Goal: Information Seeking & Learning: Learn about a topic

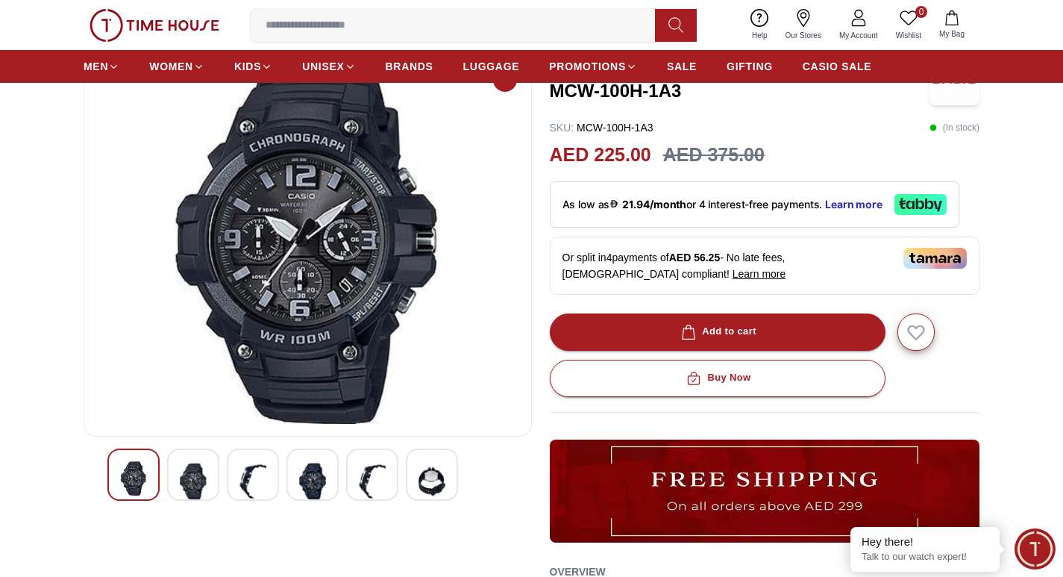
scroll to position [75, 0]
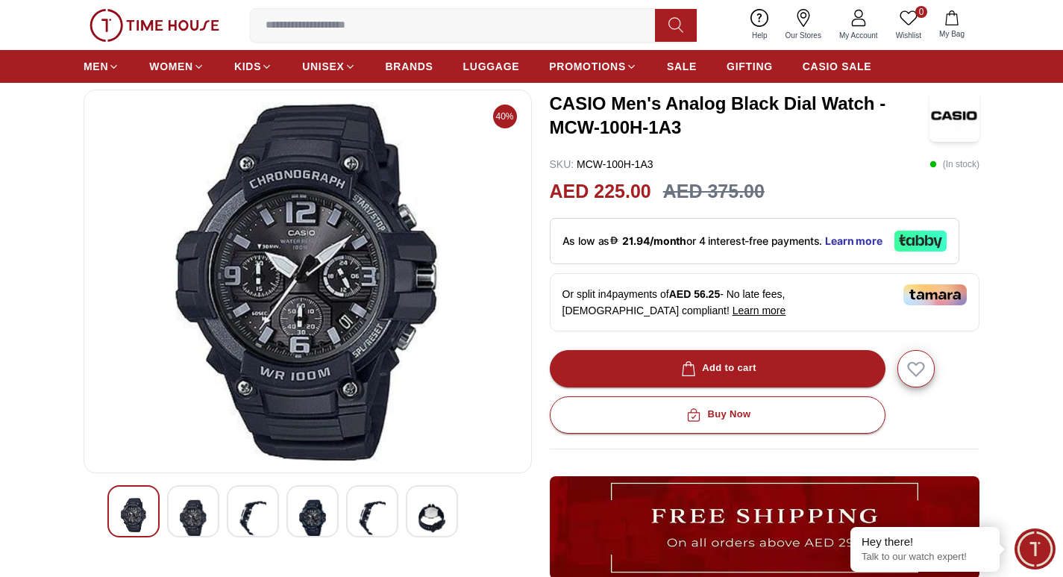
click at [186, 516] on img at bounding box center [193, 518] width 27 height 40
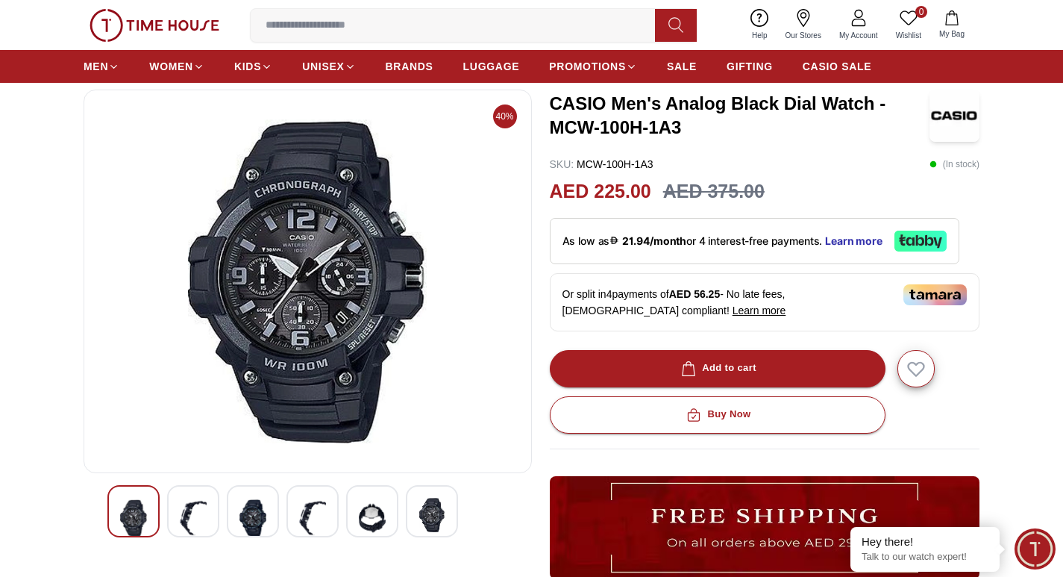
click at [186, 516] on img at bounding box center [193, 518] width 27 height 40
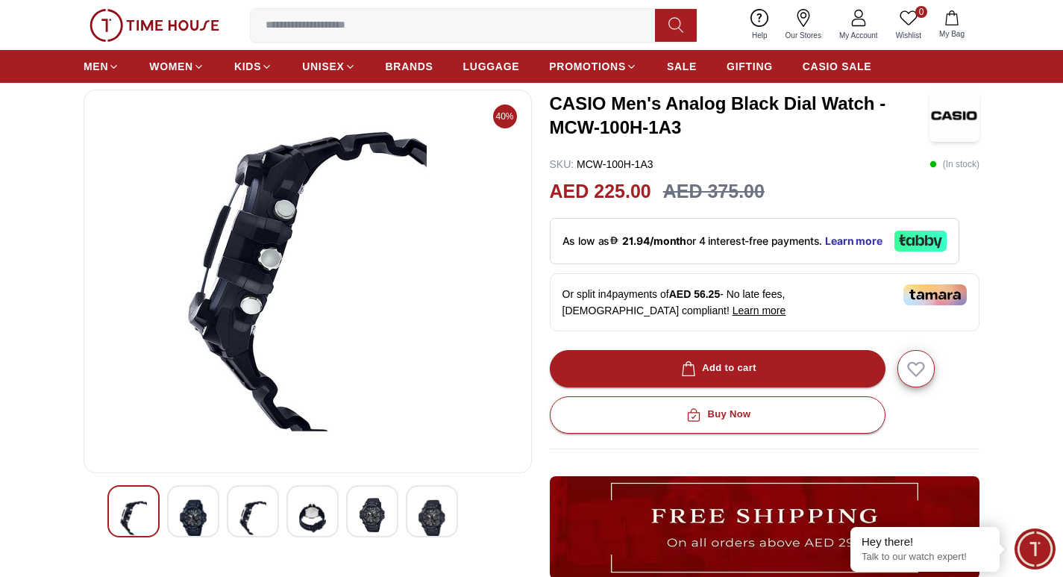
click at [186, 516] on img at bounding box center [193, 518] width 27 height 40
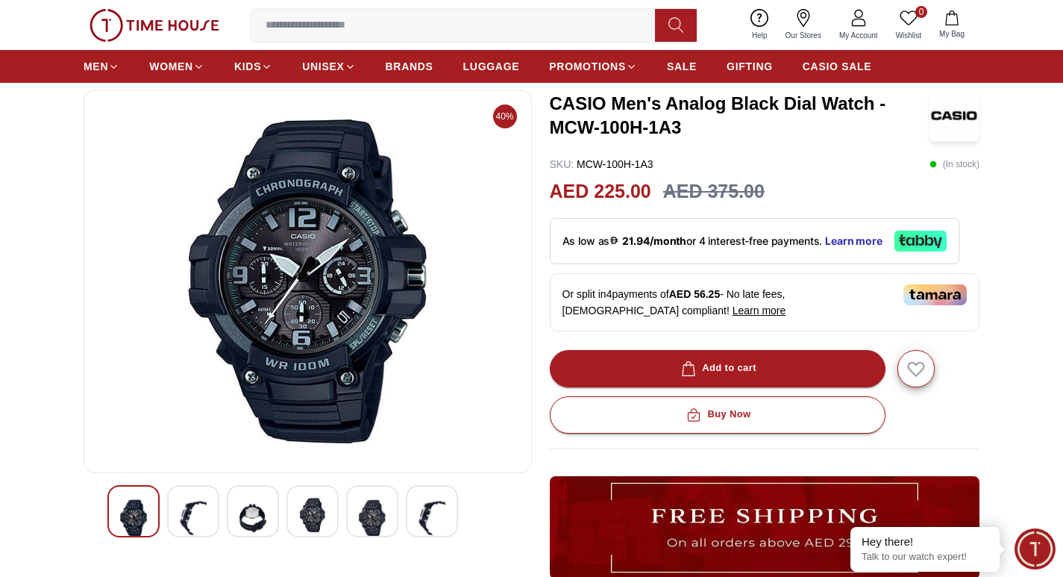
click at [186, 516] on img at bounding box center [193, 518] width 27 height 40
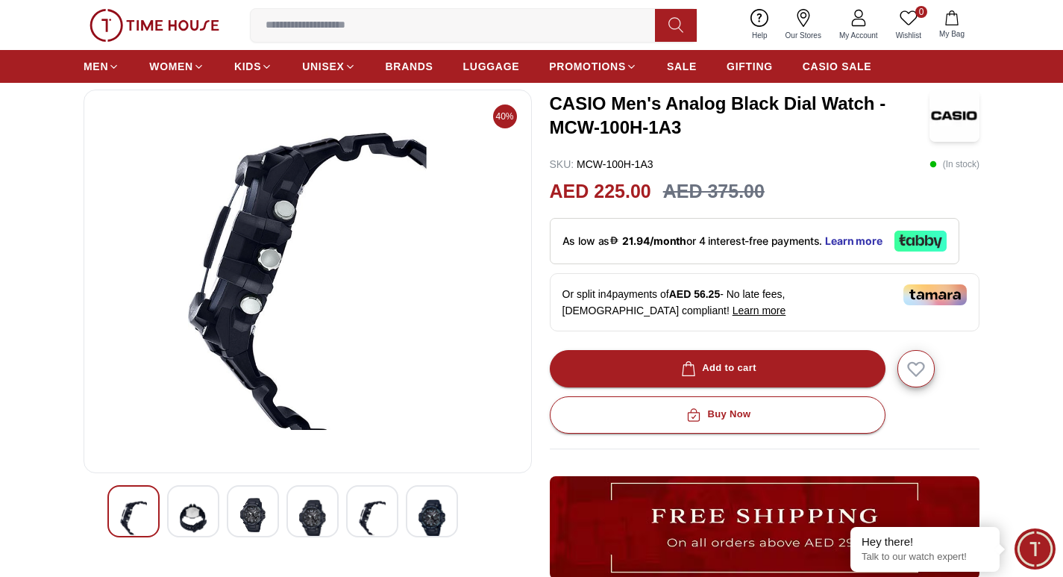
click at [238, 515] on div at bounding box center [253, 511] width 52 height 52
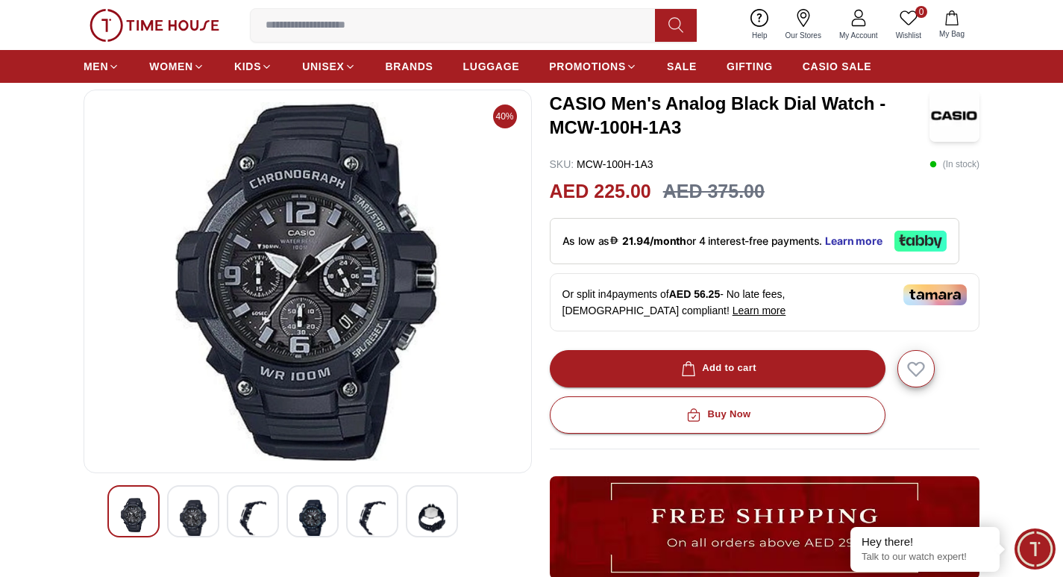
click at [329, 512] on div at bounding box center [313, 511] width 52 height 52
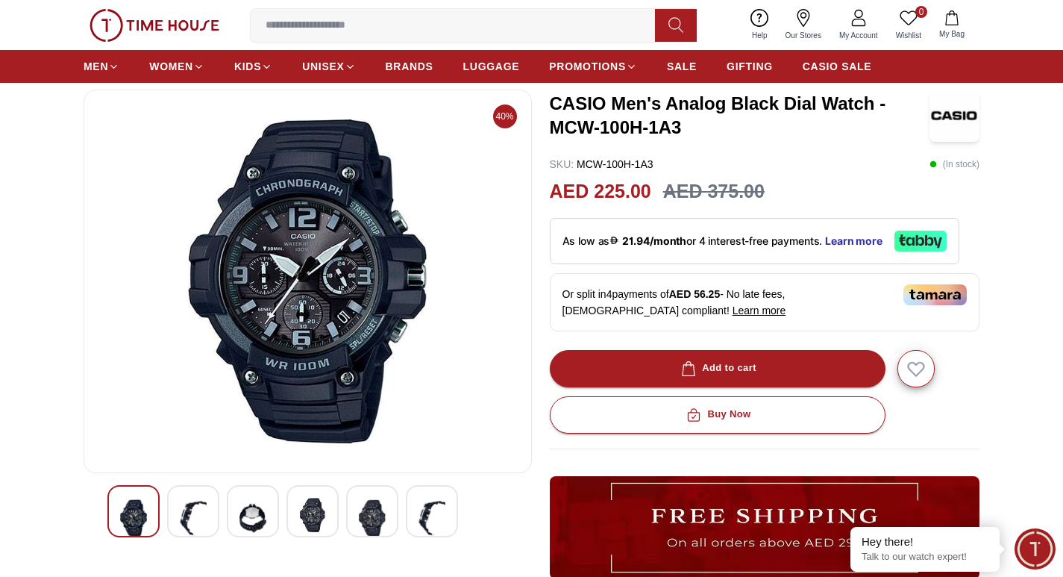
click at [242, 516] on img at bounding box center [253, 518] width 27 height 40
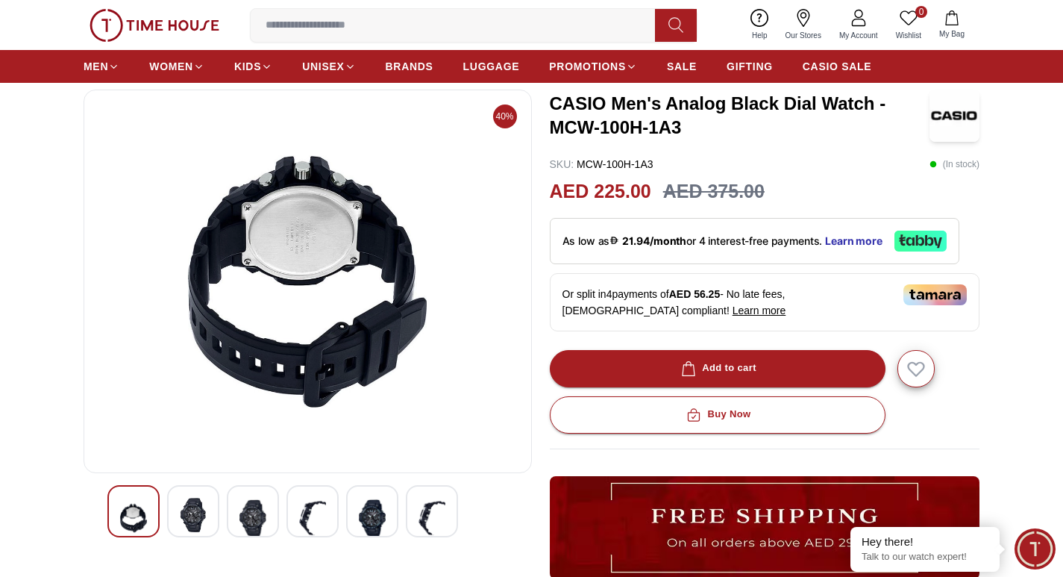
click at [318, 516] on img at bounding box center [312, 518] width 27 height 40
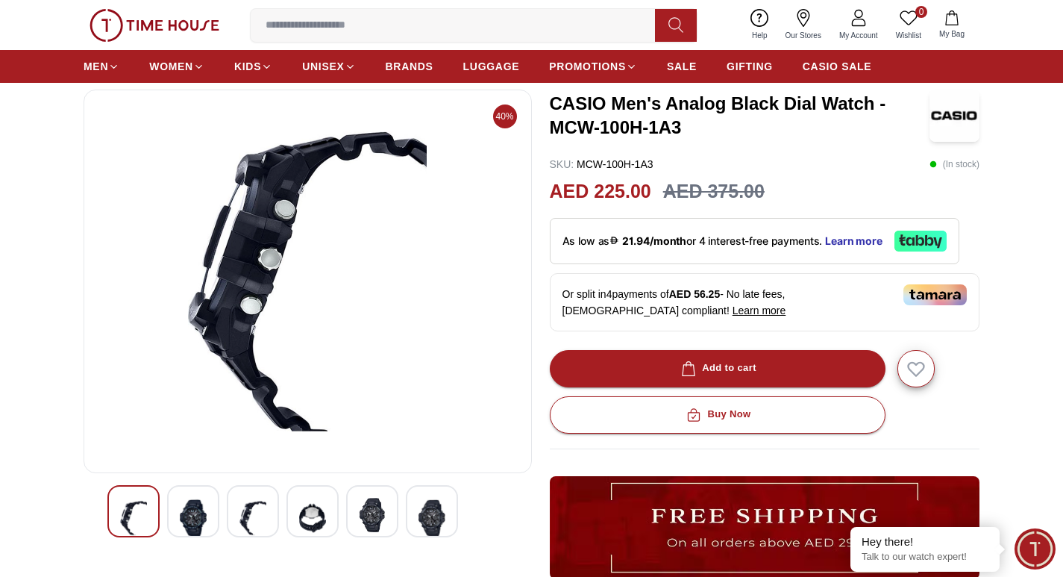
click at [370, 516] on img at bounding box center [372, 515] width 27 height 34
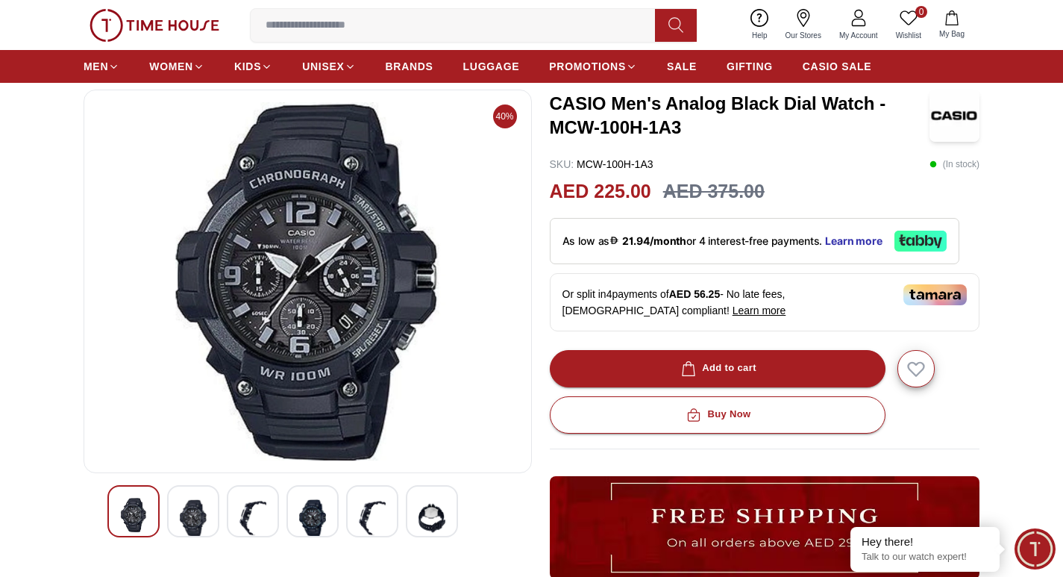
click at [437, 516] on img at bounding box center [432, 518] width 27 height 40
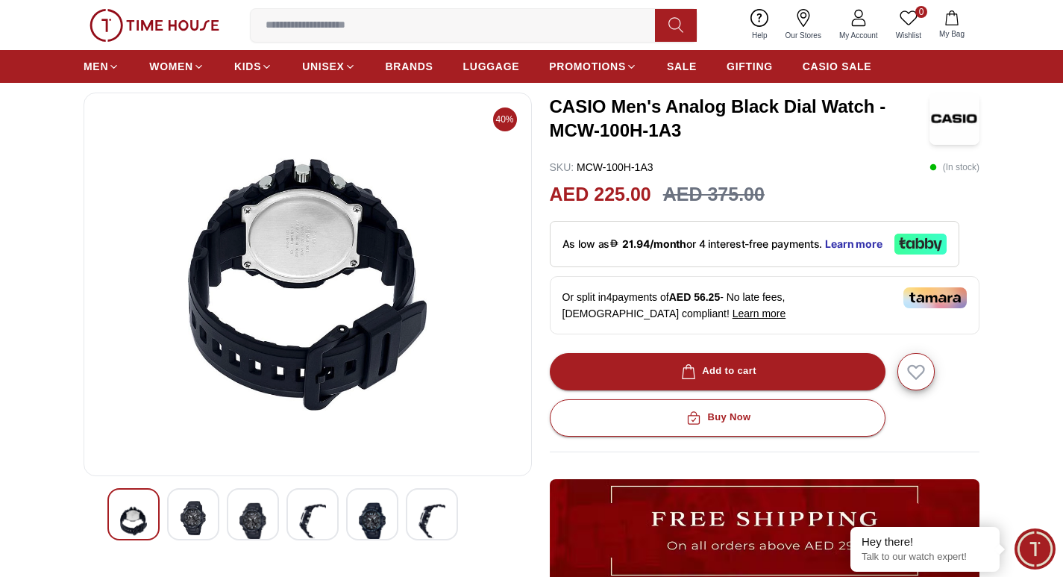
scroll to position [0, 0]
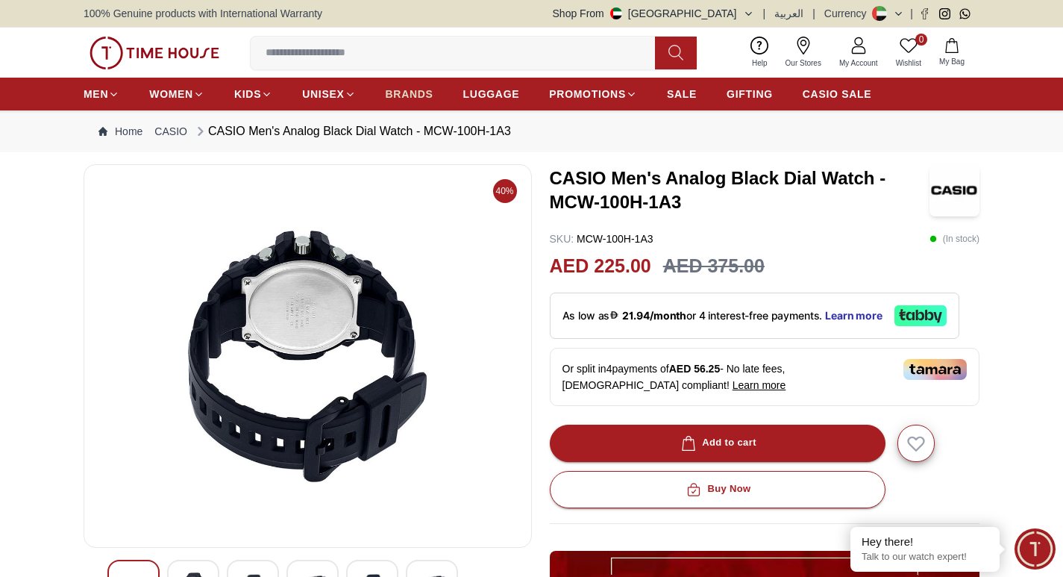
click at [416, 95] on span "BRANDS" at bounding box center [410, 94] width 48 height 15
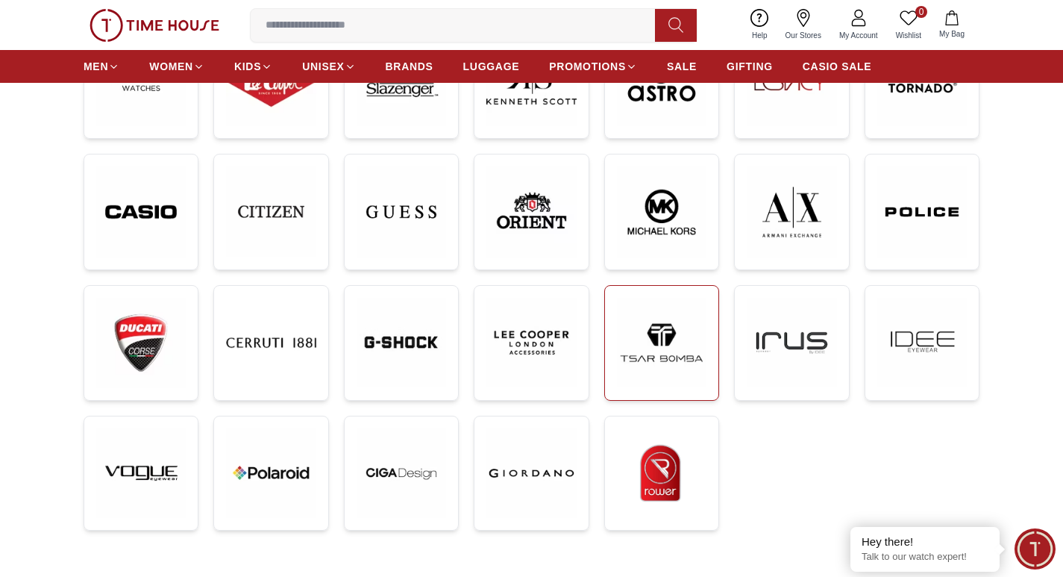
scroll to position [224, 0]
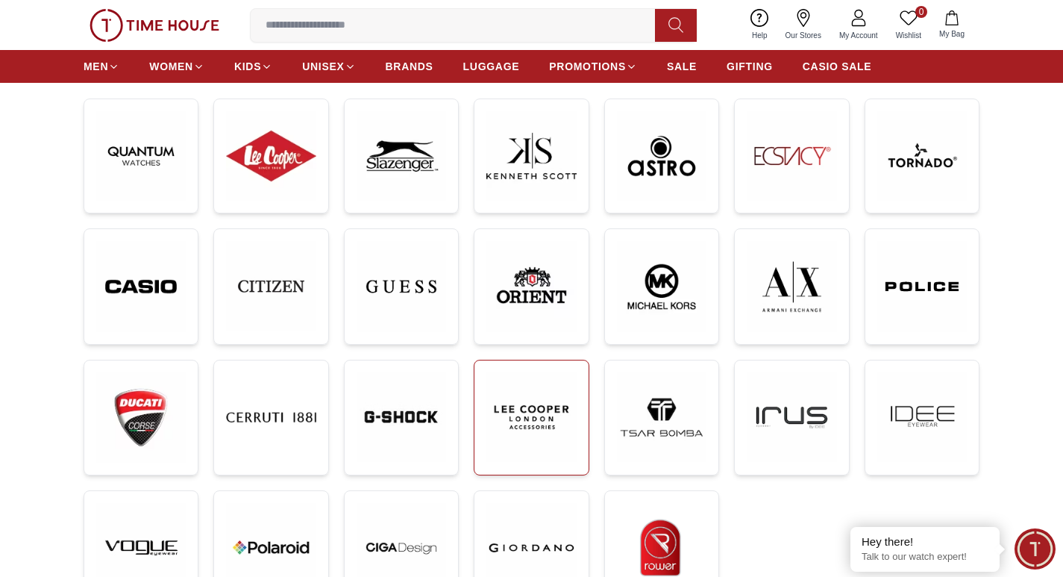
click at [516, 413] on img at bounding box center [532, 417] width 90 height 90
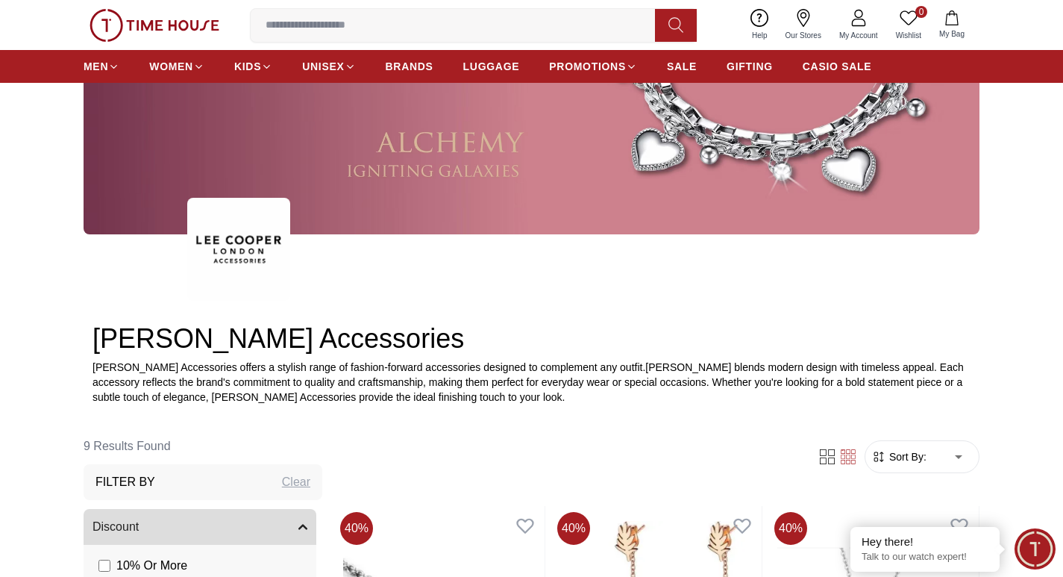
scroll to position [299, 0]
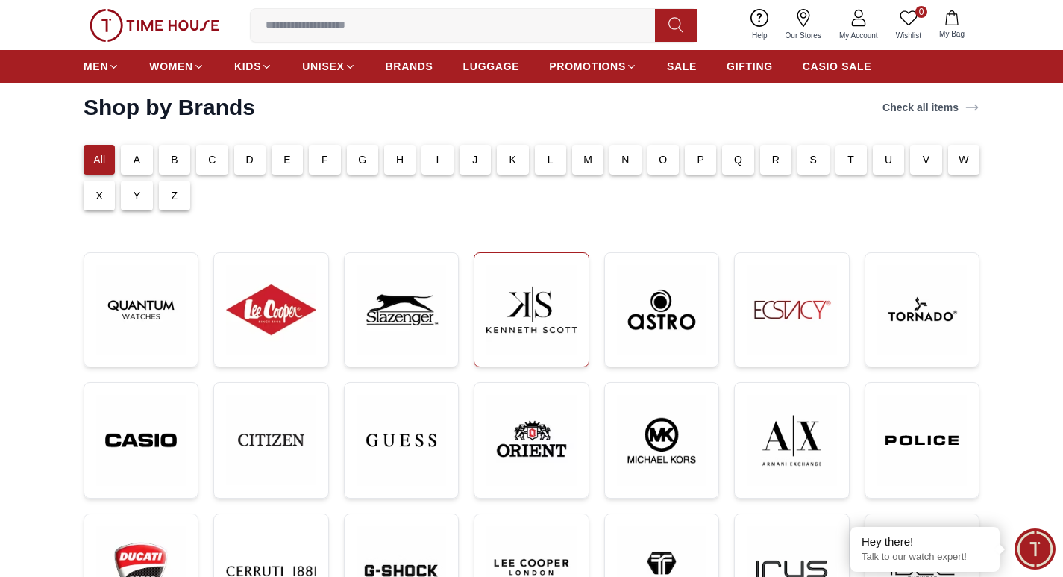
scroll to position [149, 0]
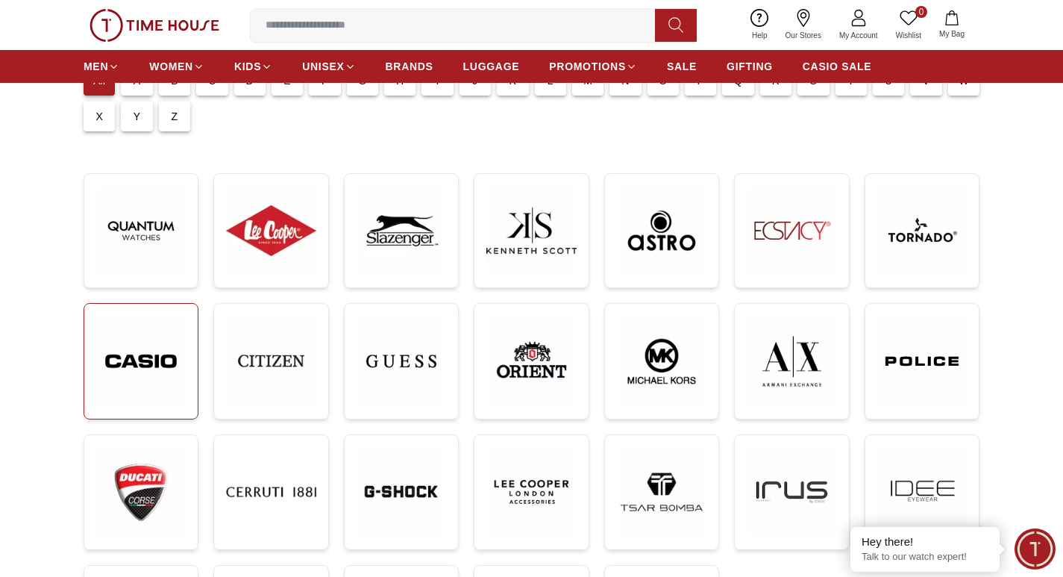
click at [179, 360] on img at bounding box center [141, 361] width 90 height 90
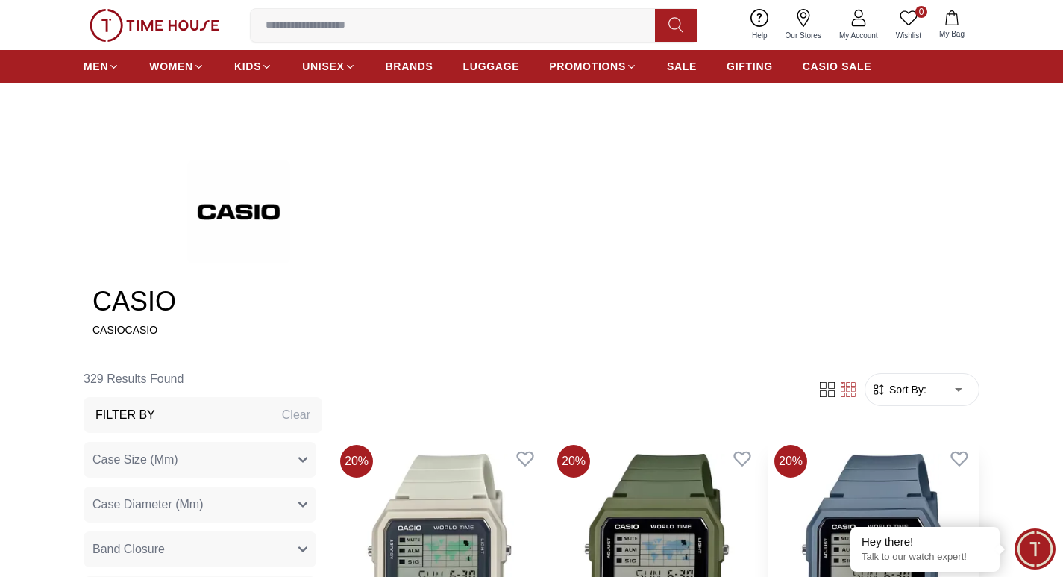
scroll to position [448, 0]
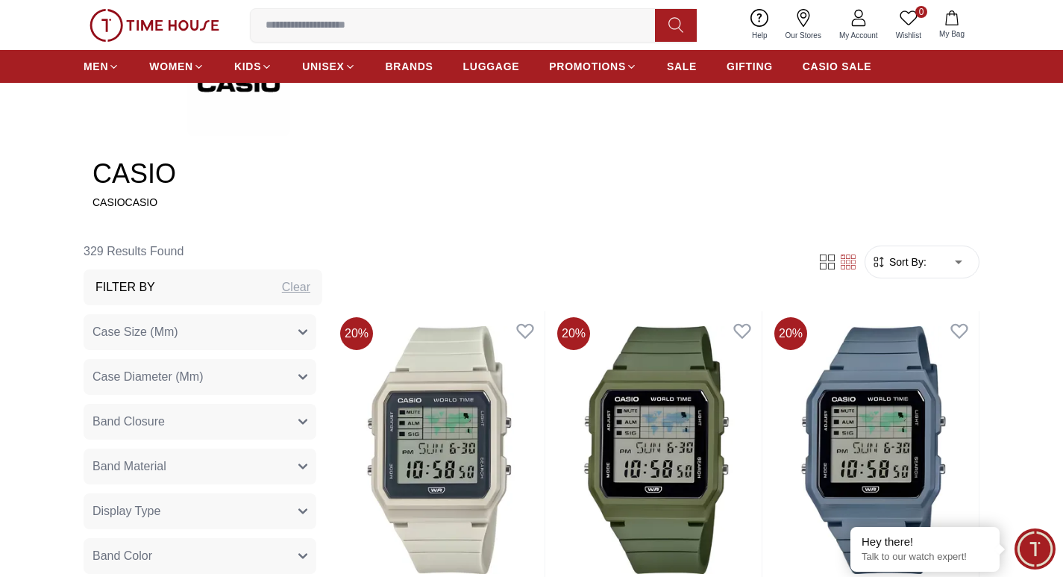
click at [203, 333] on button "Case Size (Mm)" at bounding box center [200, 332] width 233 height 36
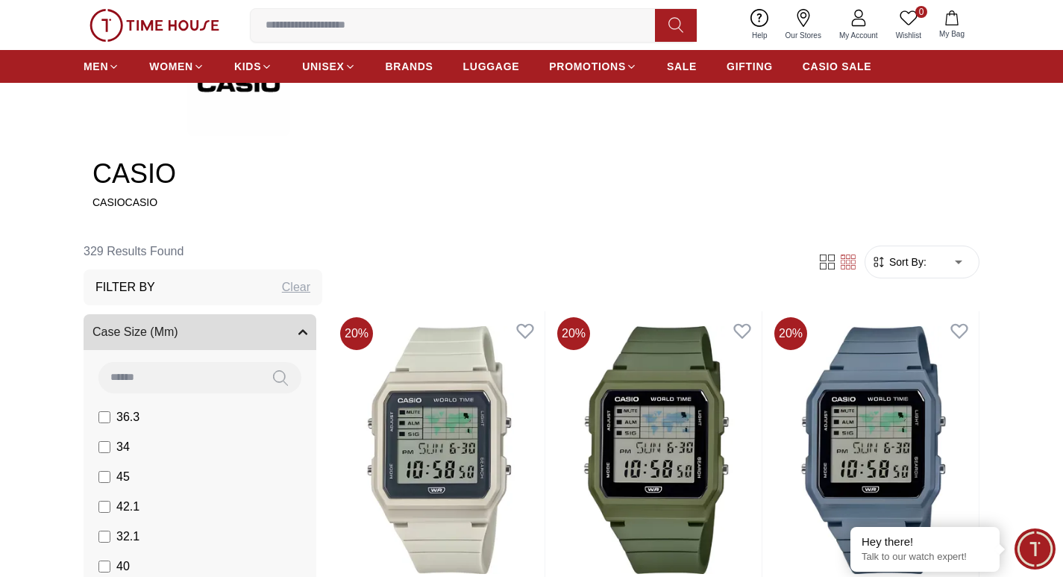
click at [203, 333] on button "Case Size (Mm)" at bounding box center [200, 332] width 233 height 36
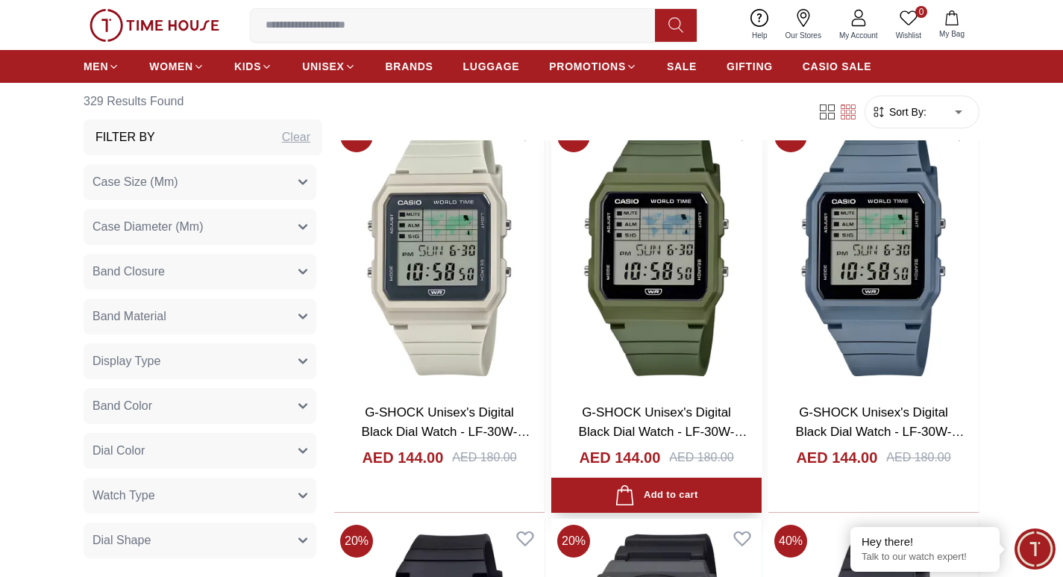
scroll to position [672, 0]
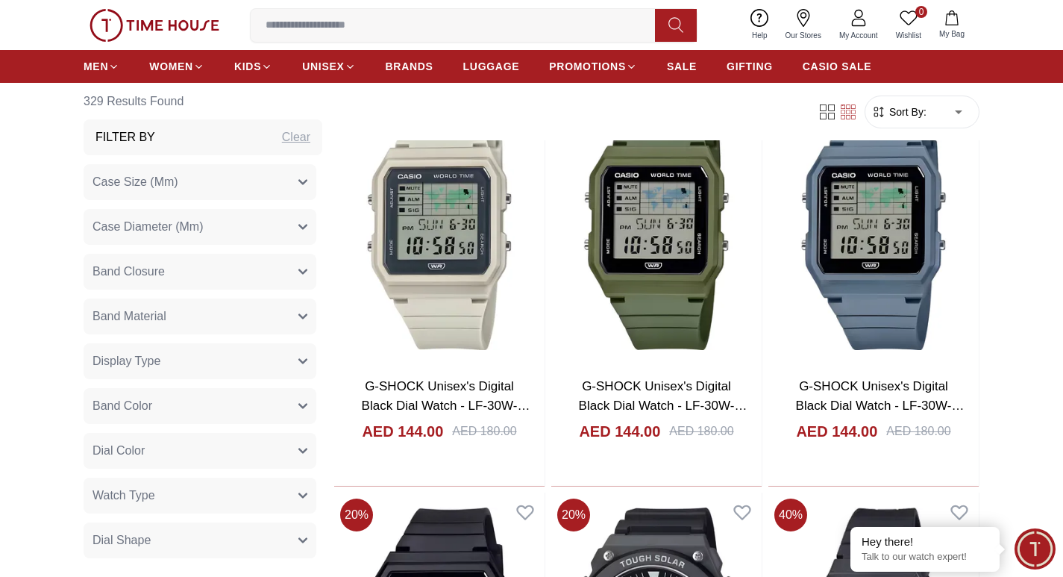
click at [237, 187] on button "Case Size (Mm)" at bounding box center [200, 182] width 233 height 36
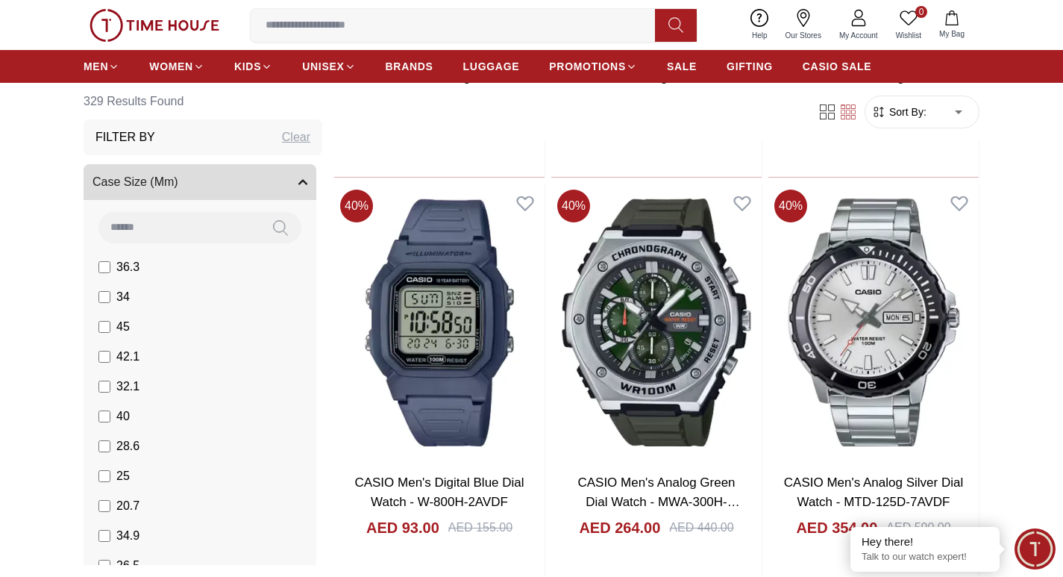
scroll to position [1866, 0]
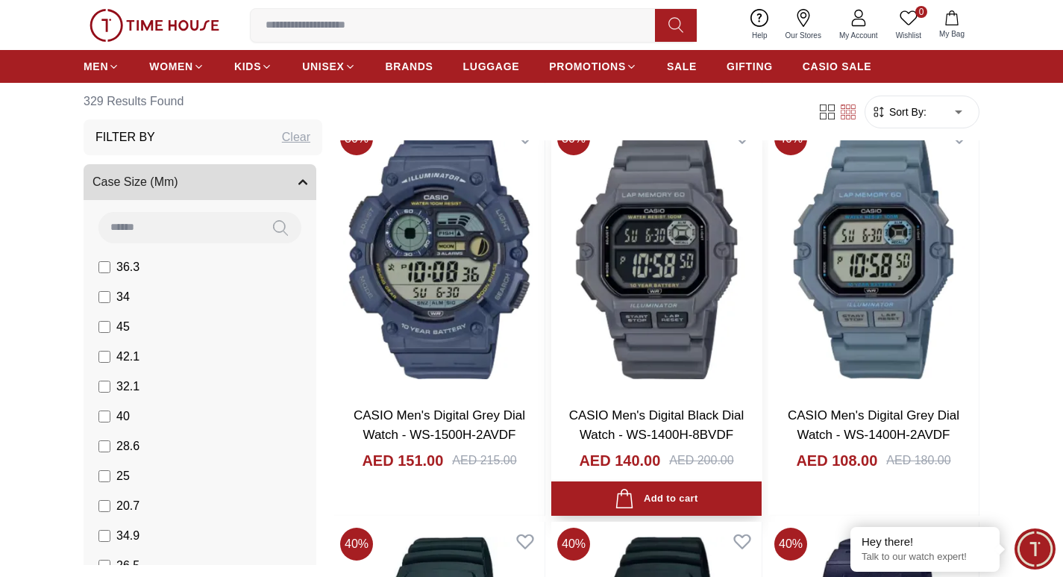
scroll to position [7089, 0]
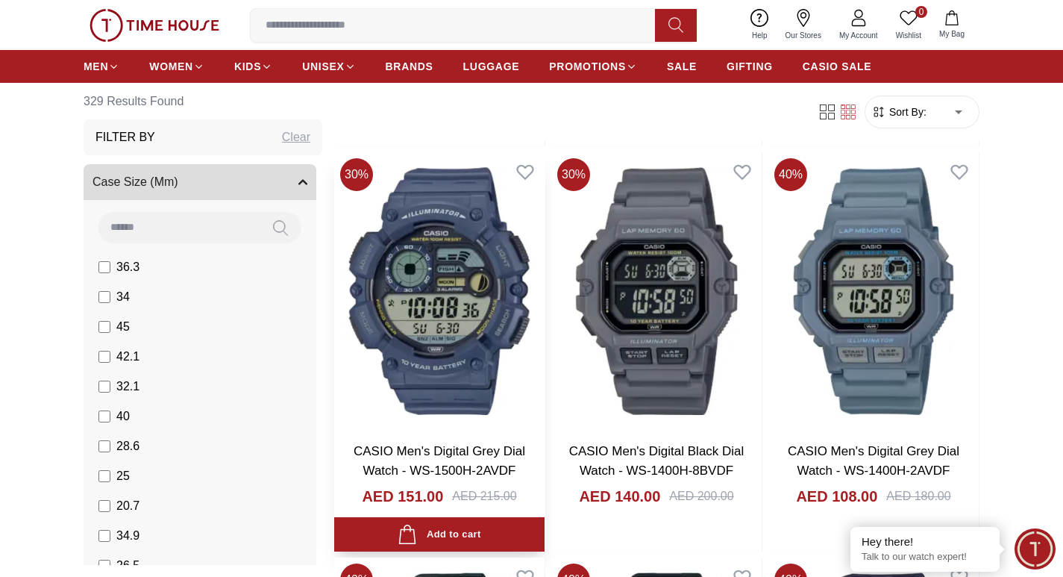
click at [502, 321] on img at bounding box center [439, 291] width 210 height 278
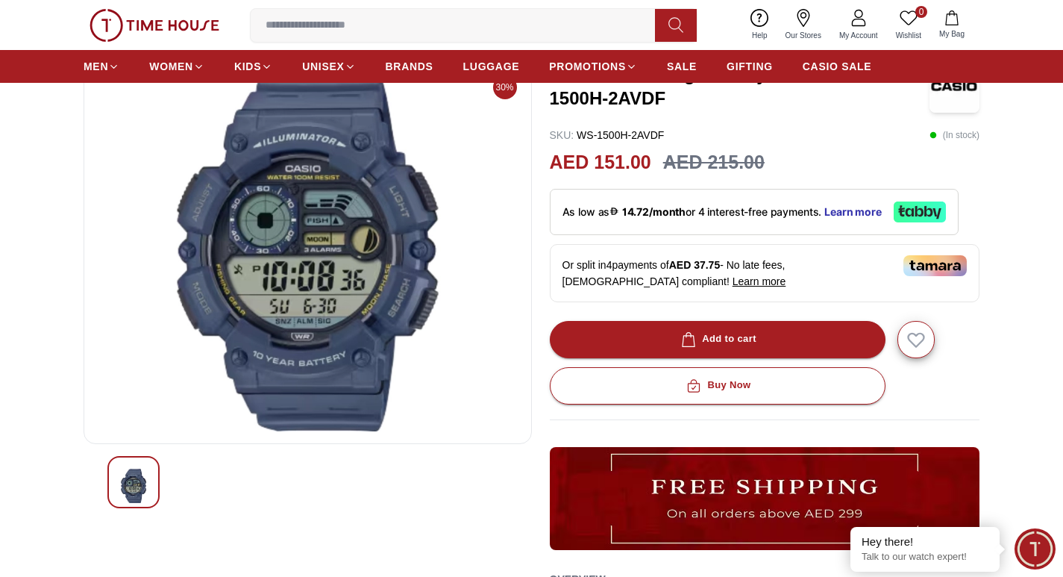
scroll to position [75, 0]
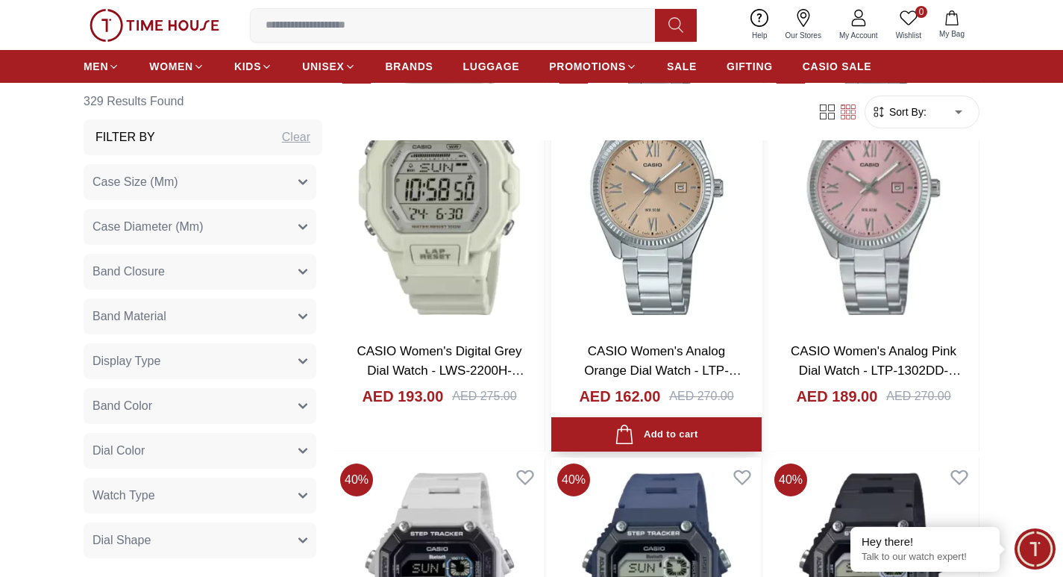
scroll to position [6678, 0]
